Goal: Task Accomplishment & Management: Manage account settings

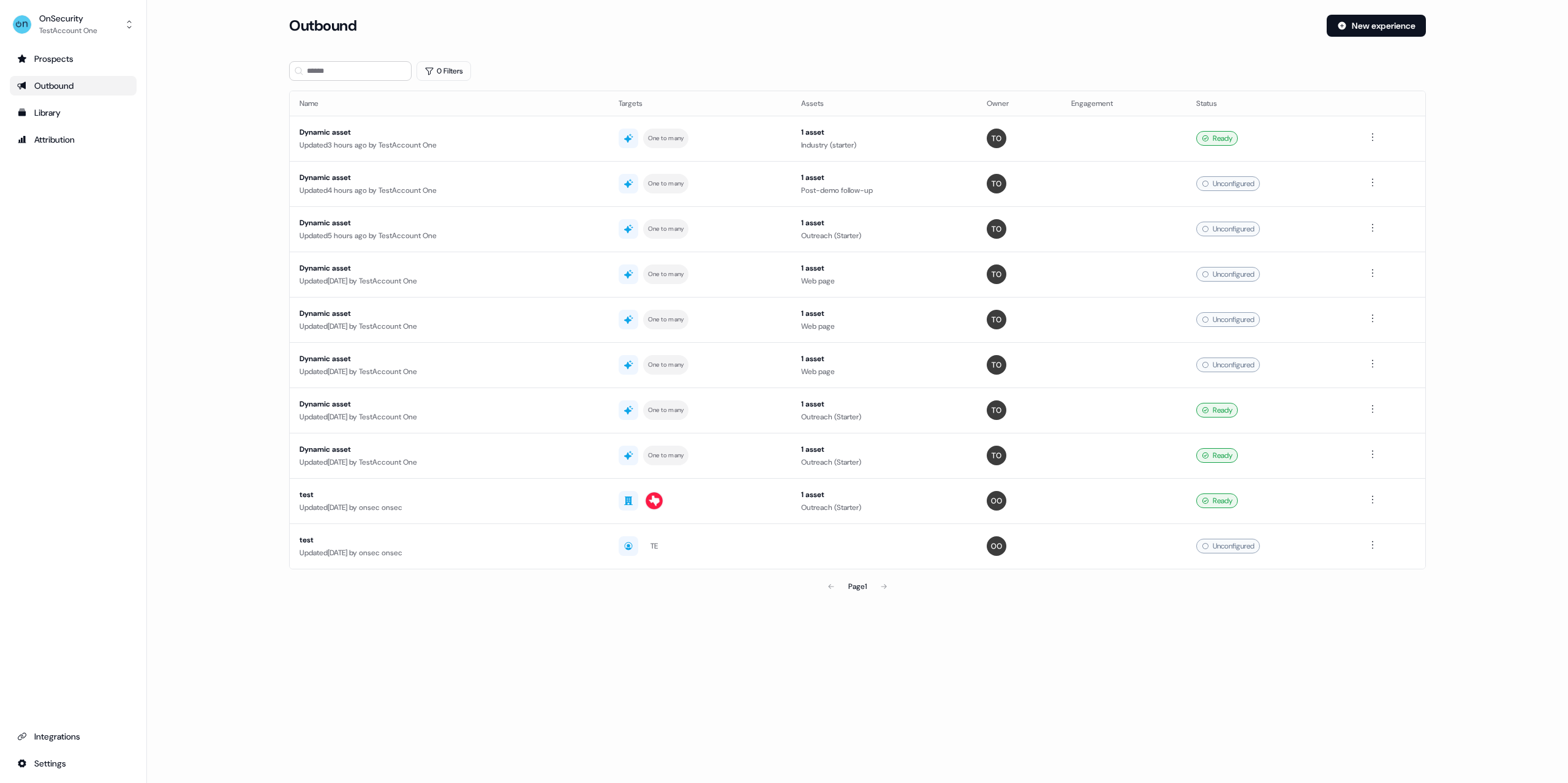
click at [613, 746] on div "Loading... Outbound New experience 0 Filters Name Targets Assets Owner Engageme…" at bounding box center [857, 392] width 1421 height 783
click at [64, 763] on html "For the best experience switch devices to a bigger screen. Go to Userled.io OnS…" at bounding box center [784, 392] width 1568 height 783
click at [162, 736] on div "Team" at bounding box center [193, 742] width 98 height 20
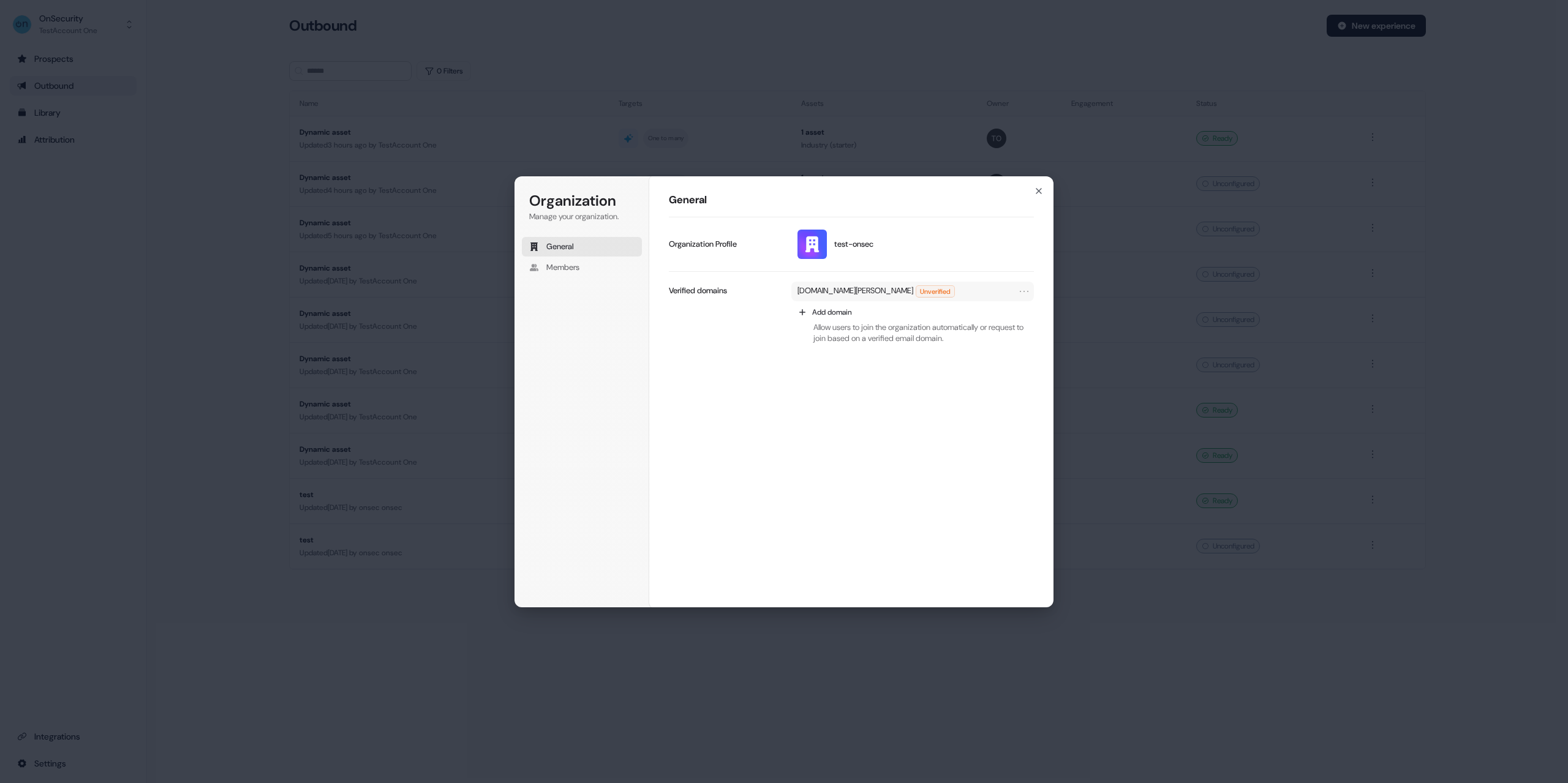
click at [1021, 290] on div "laptop-craig-fairman-vm.tail59ad.ts.net Unverified" at bounding box center [912, 292] width 242 height 20
click at [1028, 290] on icon "Open menu" at bounding box center [1024, 292] width 12 height 12
click at [836, 312] on span "Add domain" at bounding box center [832, 312] width 40 height 10
drag, startPoint x: 1008, startPoint y: 352, endPoint x: 1005, endPoint y: 363, distance: 11.4
click at [1006, 356] on p "Add the domain to verify. Users with email addresses at this domain can join th…" at bounding box center [913, 342] width 218 height 33
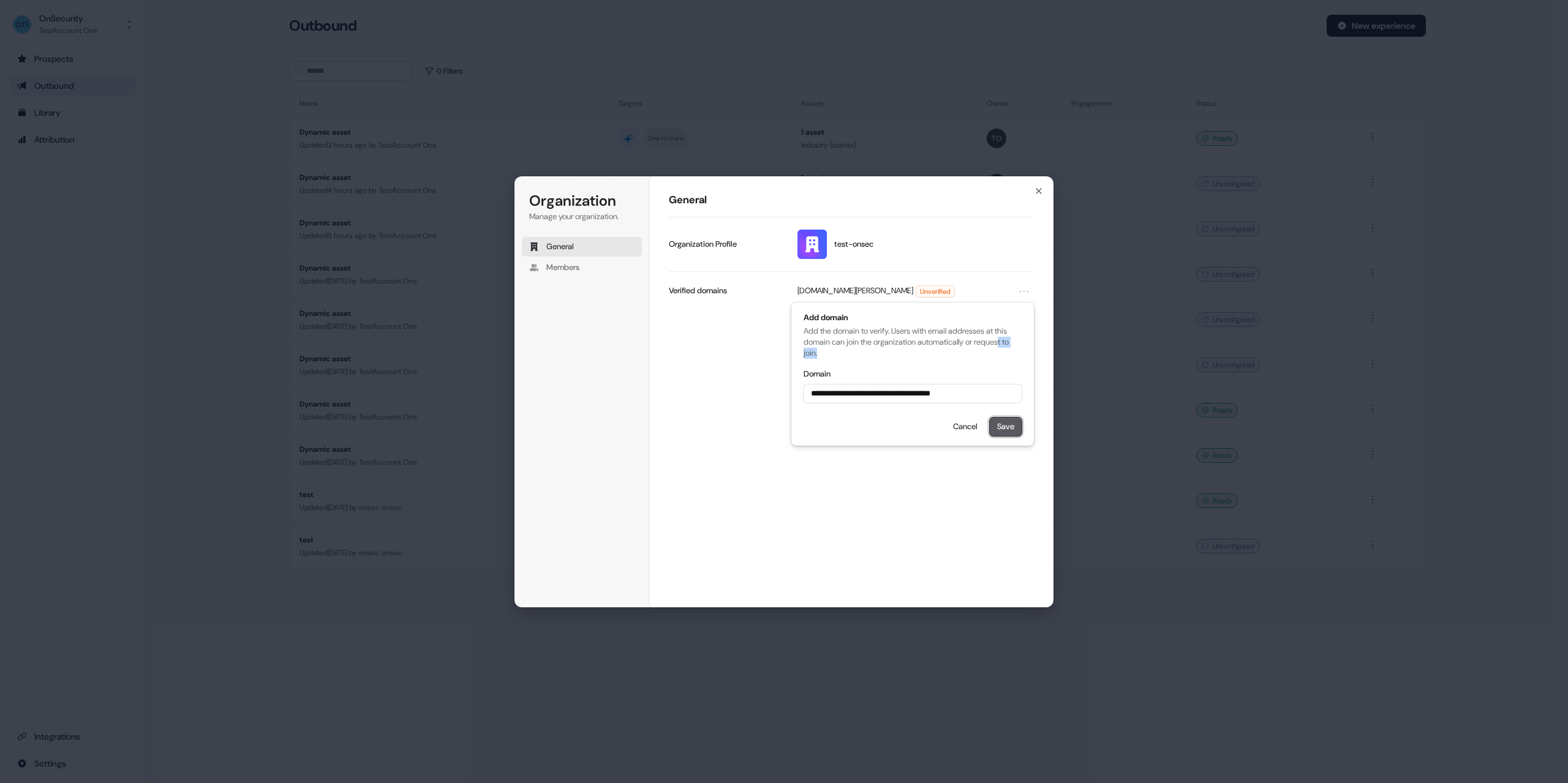
click at [1006, 431] on button "Save" at bounding box center [1006, 426] width 32 height 18
type input "**********"
click at [960, 448] on button "Cancel" at bounding box center [965, 446] width 39 height 18
click at [313, 285] on div "Organization Manage your organization. General Members Organization General tes…" at bounding box center [784, 392] width 1568 height 783
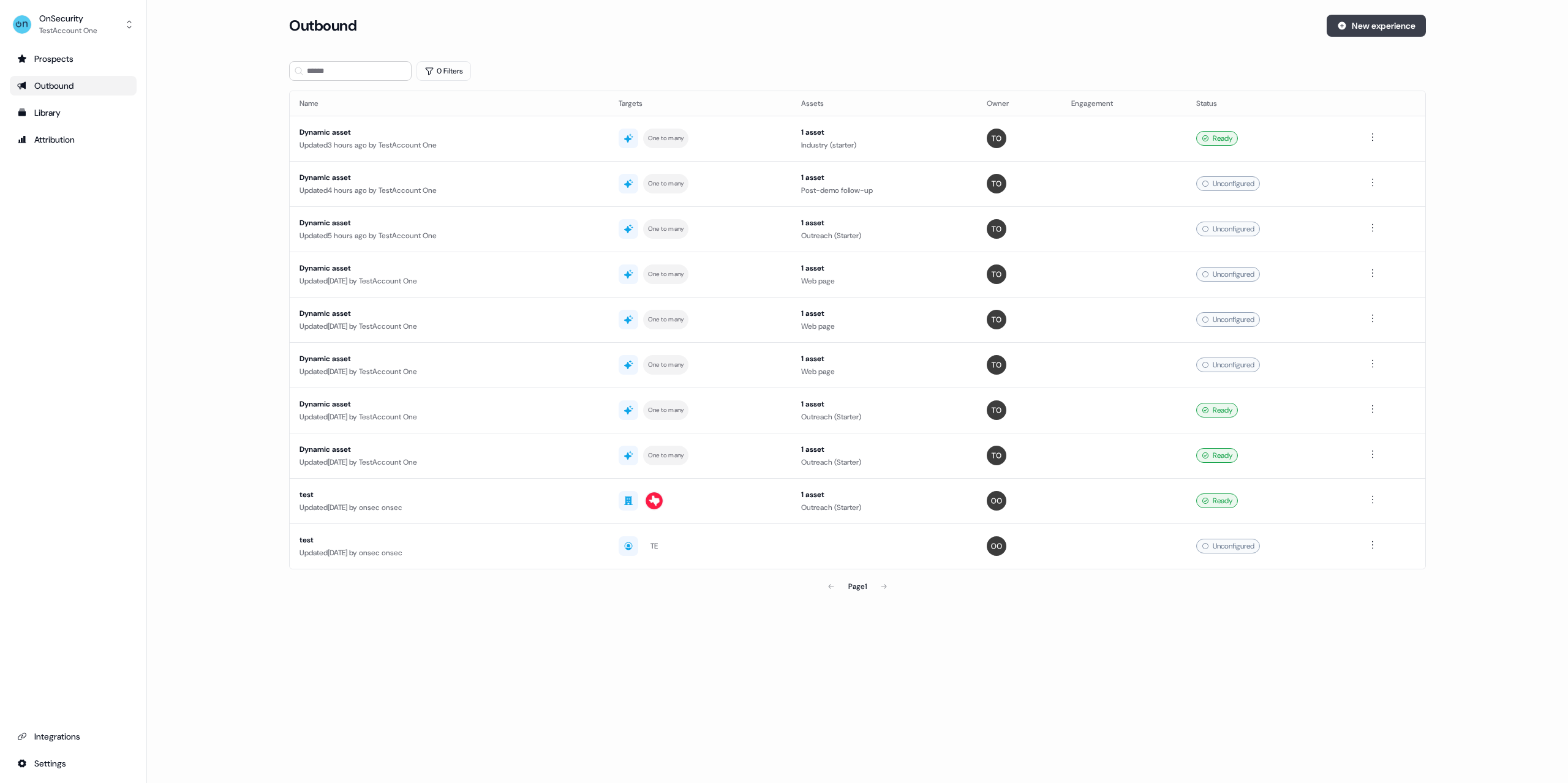
click at [1373, 22] on button "New experience" at bounding box center [1376, 26] width 99 height 22
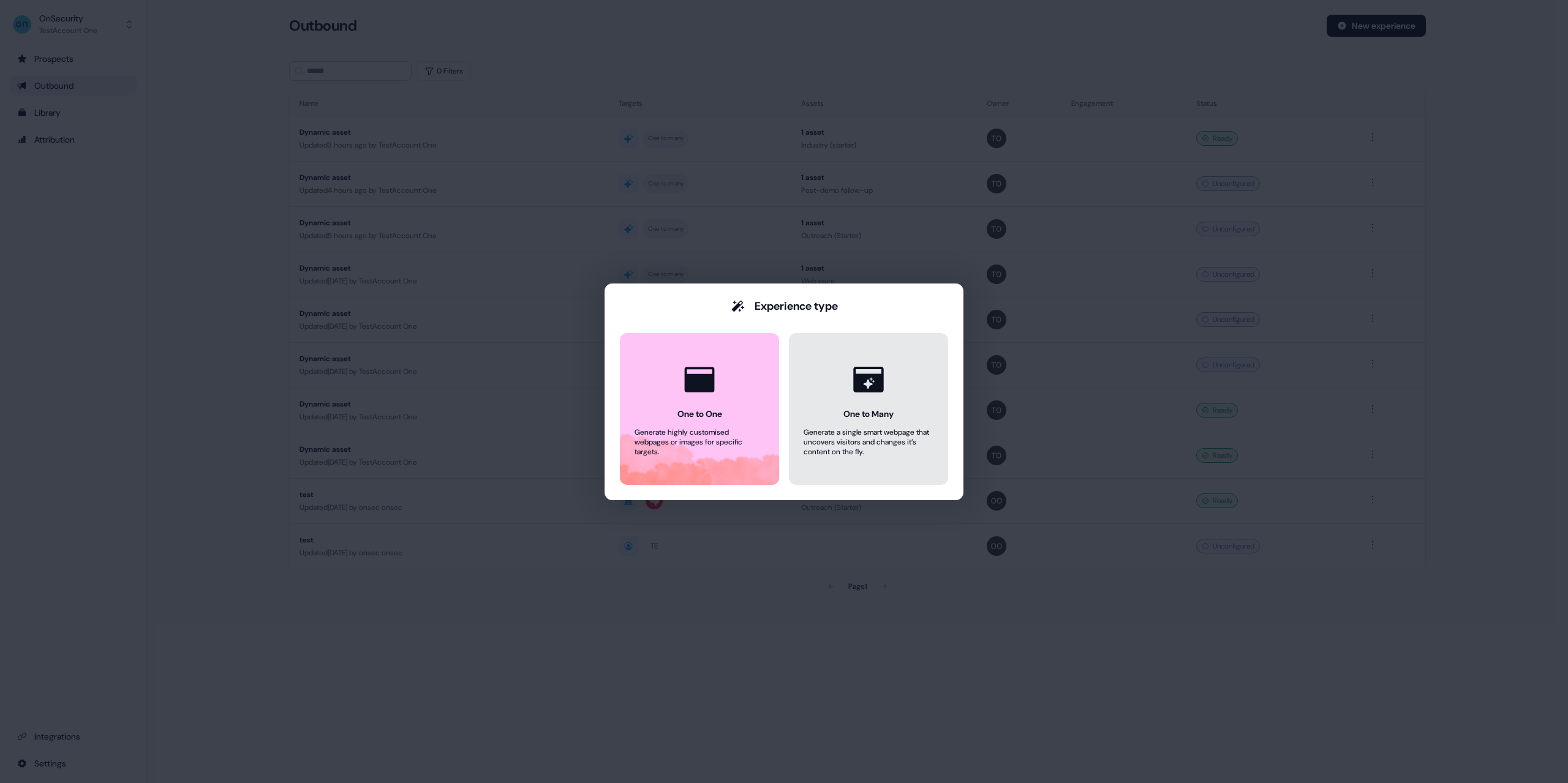
click at [821, 432] on div "Generate a single smart webpage that uncovers visitors and changes it’s content…" at bounding box center [869, 441] width 130 height 29
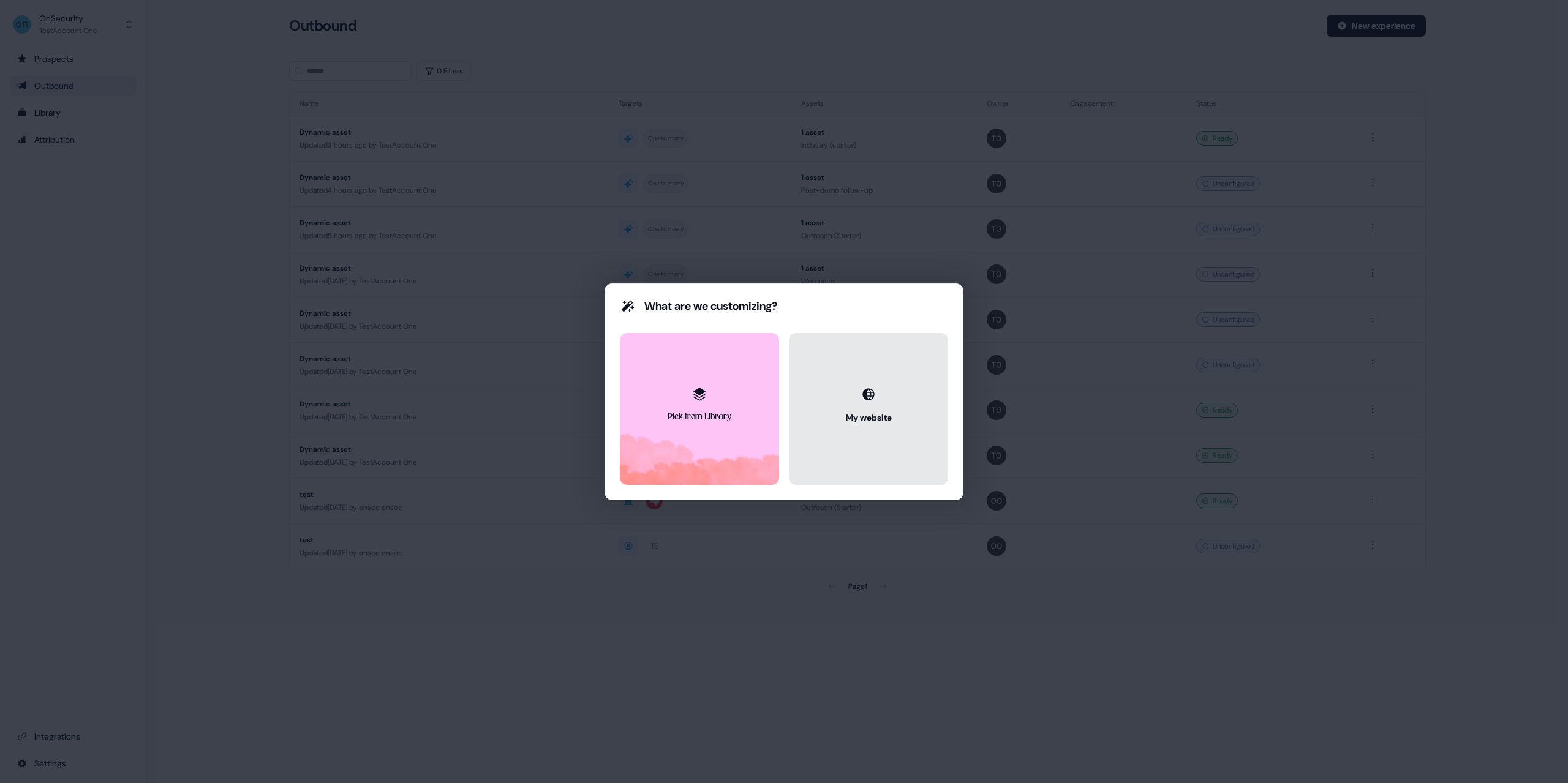
click at [857, 412] on div "My website" at bounding box center [868, 417] width 46 height 12
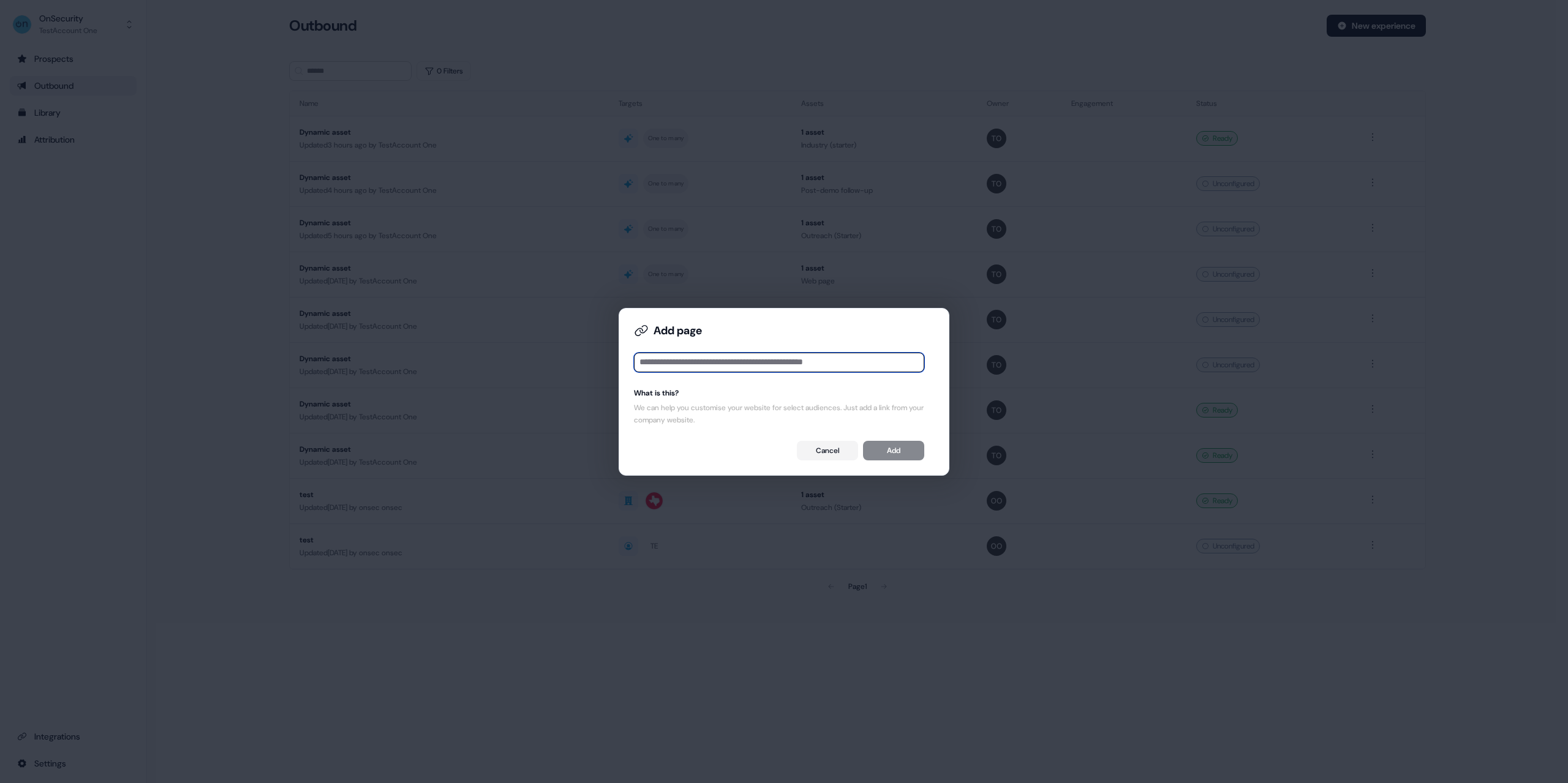
click at [878, 362] on input at bounding box center [779, 363] width 291 height 20
paste input "**********"
type input "**********"
click at [896, 458] on button "Add" at bounding box center [894, 451] width 62 height 20
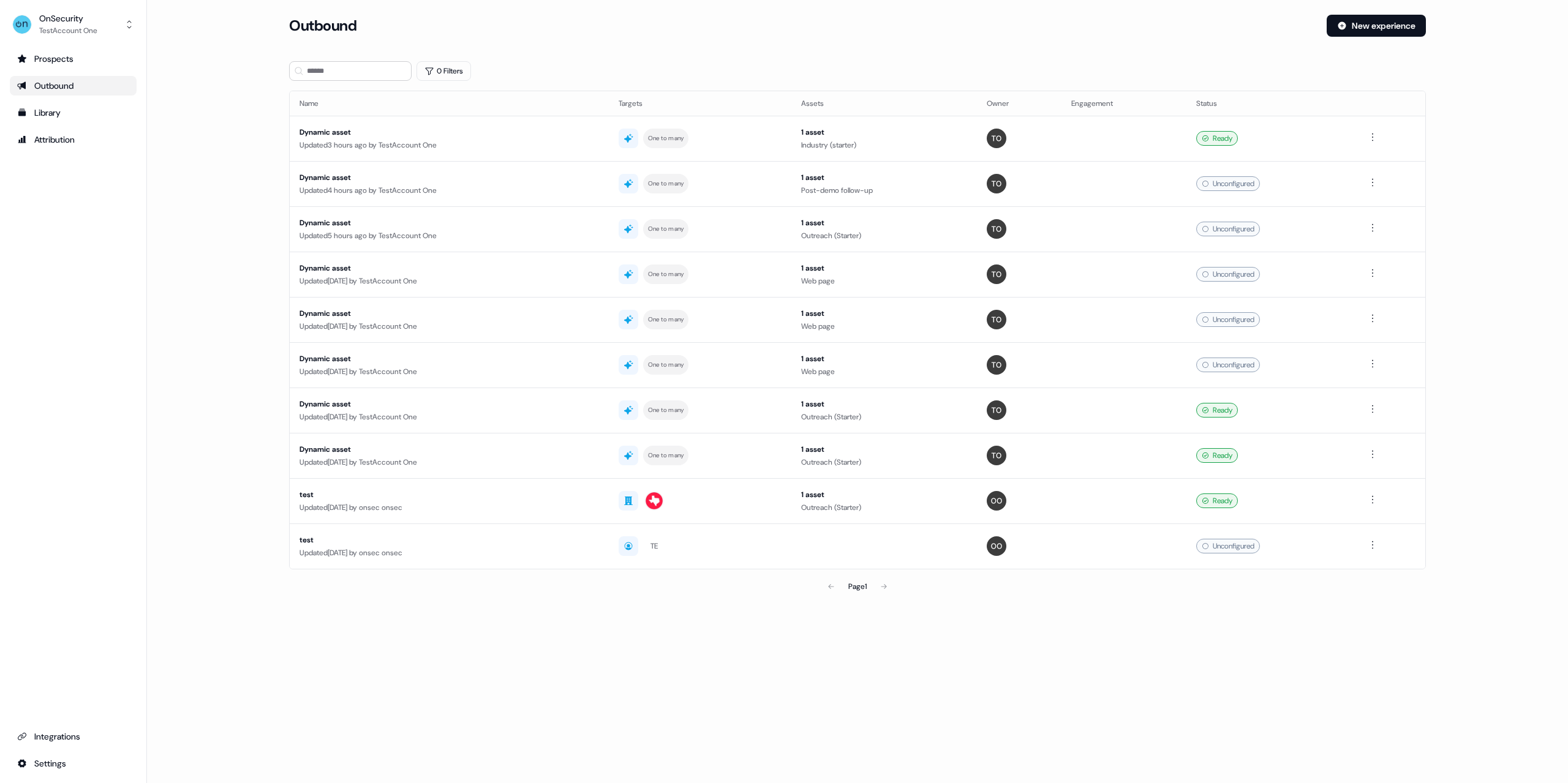
click at [395, 654] on div "Loading... Outbound New experience 0 Filters Name Targets Assets Owner Engageme…" at bounding box center [857, 392] width 1421 height 783
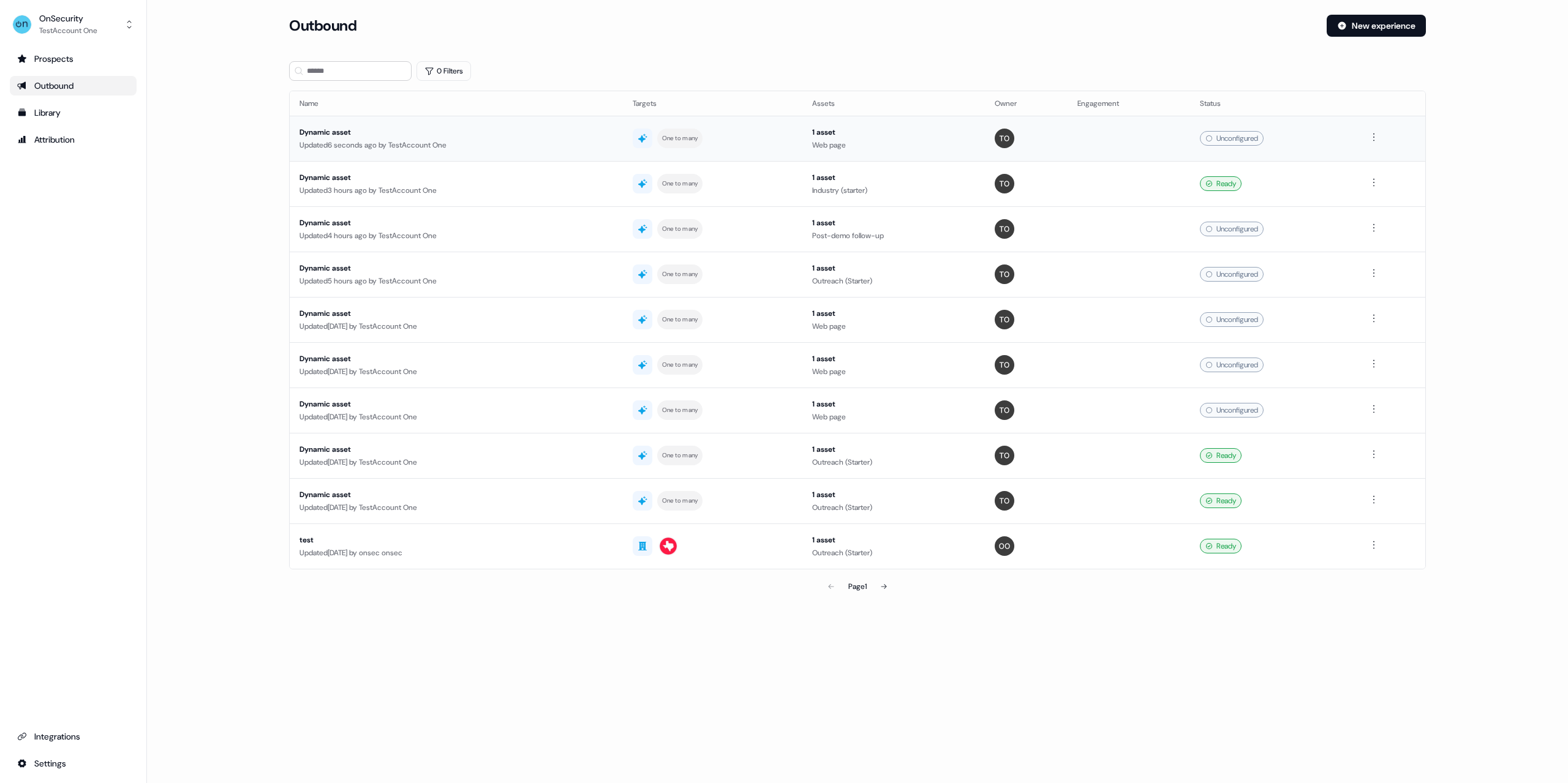
click at [464, 152] on td "Dynamic asset Updated 6 seconds ago by TestAccount One" at bounding box center [457, 138] width 333 height 45
click at [61, 778] on div "OnSecurity TestAccount One Prospects Outbound Library Attribution Integrations …" at bounding box center [73, 392] width 147 height 783
click at [69, 769] on html "For the best experience switch devices to a bigger screen. Go to [DOMAIN_NAME] …" at bounding box center [784, 392] width 1568 height 783
click at [175, 740] on div "Team" at bounding box center [193, 742] width 98 height 20
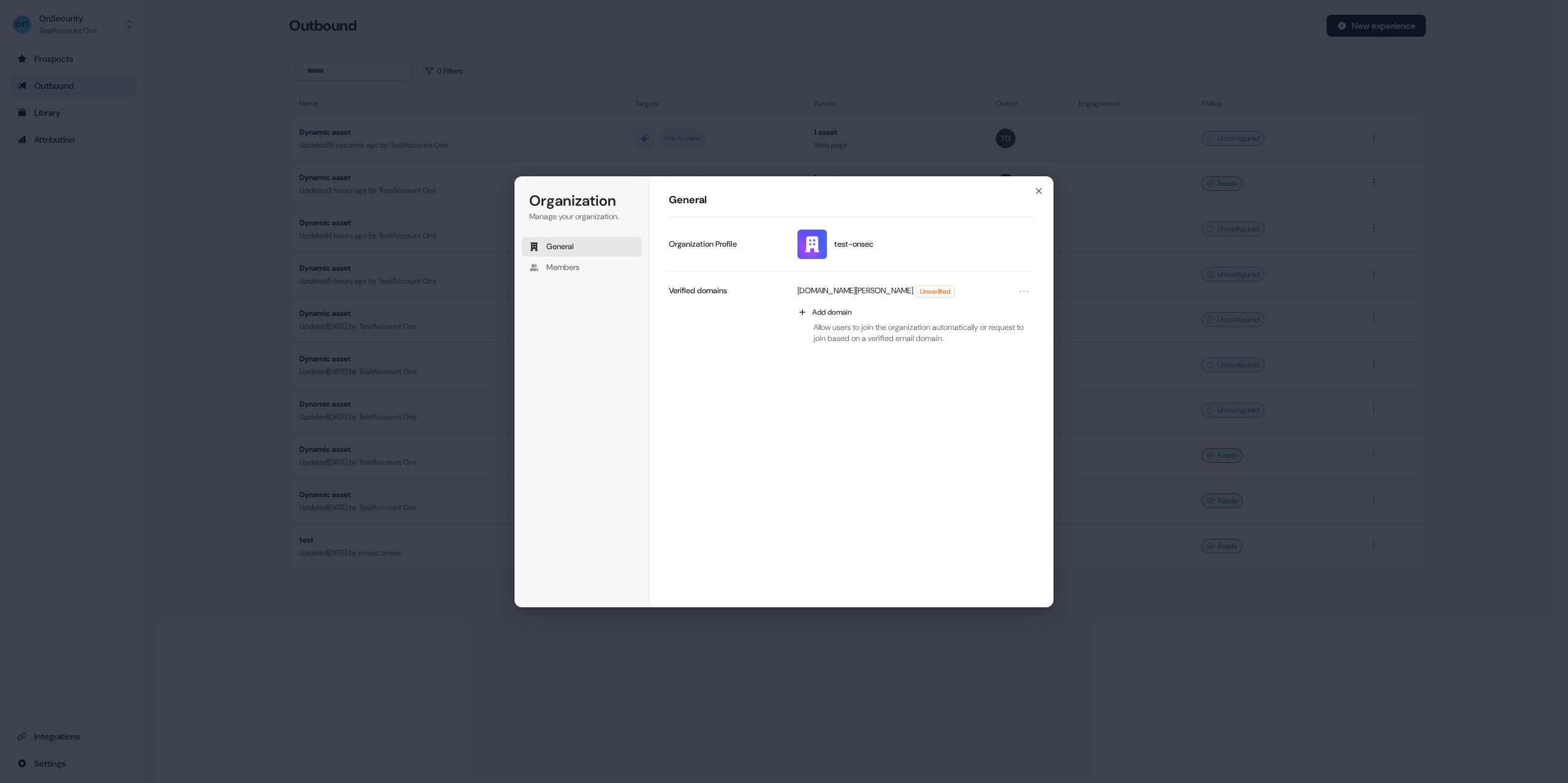
drag, startPoint x: 268, startPoint y: 302, endPoint x: 262, endPoint y: 302, distance: 6.0
click at [267, 302] on div "Organization Manage your organization. General Members Organization General tes…" at bounding box center [784, 392] width 1568 height 783
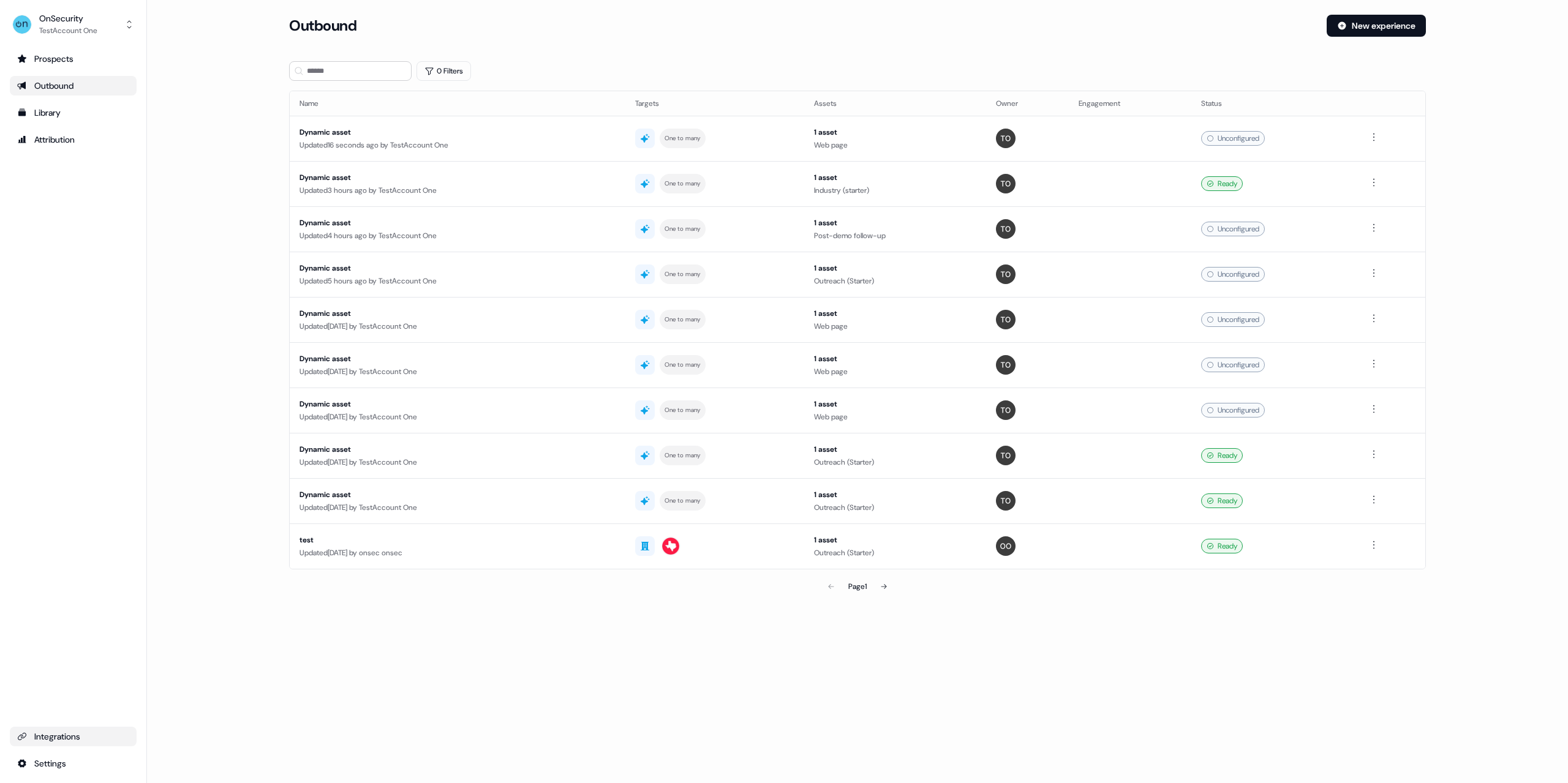
click at [71, 731] on div "Integrations" at bounding box center [73, 736] width 112 height 12
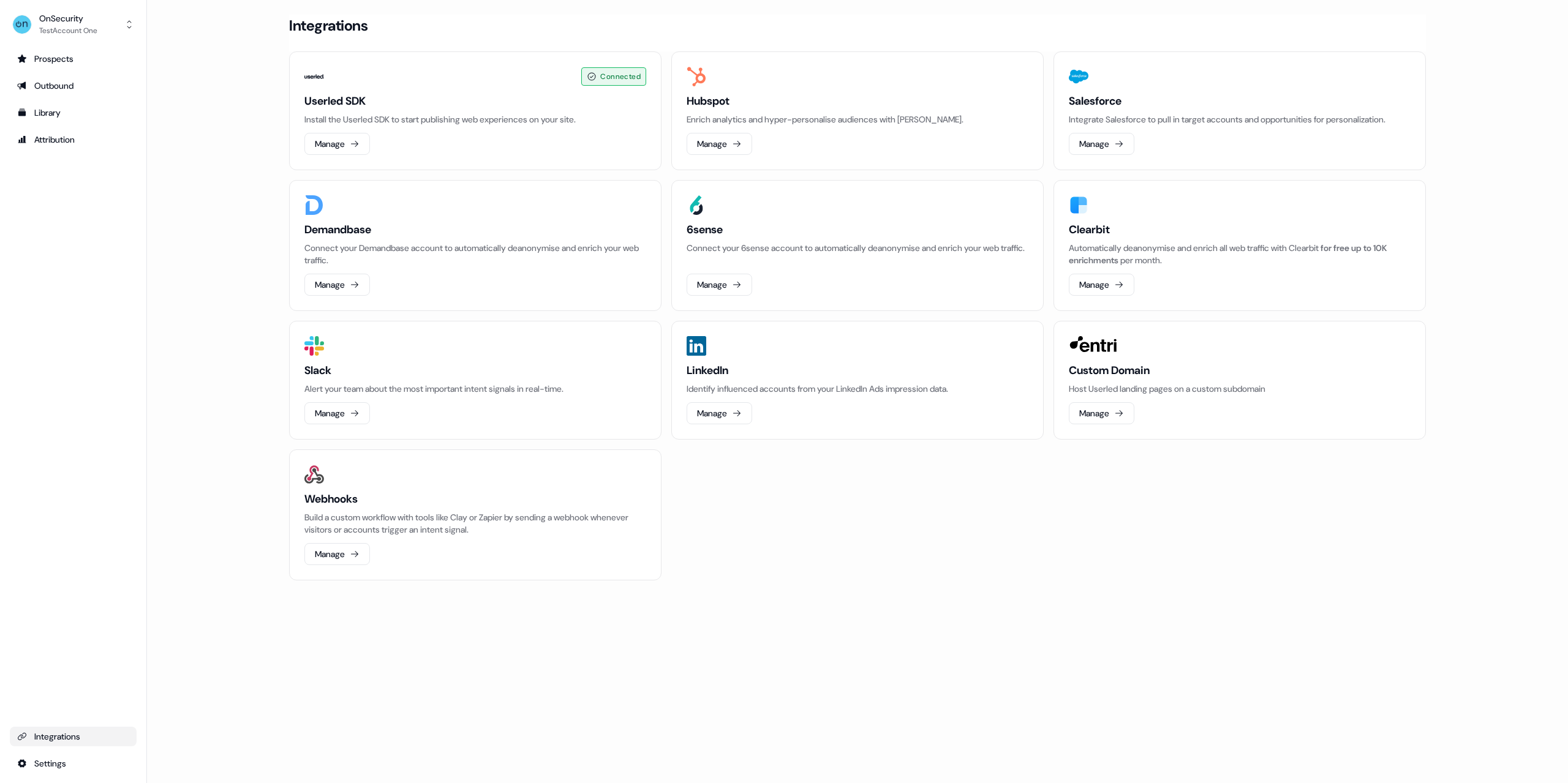
click at [57, 737] on div "Integrations" at bounding box center [73, 736] width 112 height 12
click at [359, 137] on button "Manage" at bounding box center [337, 144] width 66 height 22
